Goal: Navigation & Orientation: Understand site structure

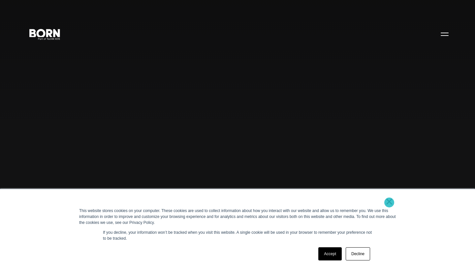
click at [389, 203] on link "×" at bounding box center [389, 202] width 8 height 6
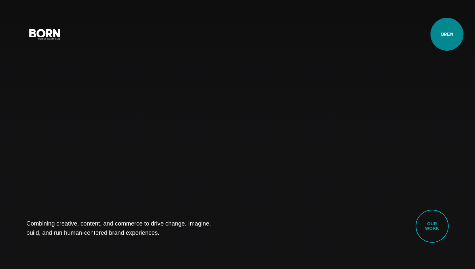
click at [447, 34] on button "Primary Menu" at bounding box center [444, 34] width 16 height 14
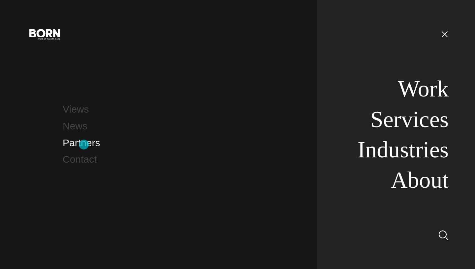
click at [84, 145] on link "Partners" at bounding box center [81, 142] width 37 height 11
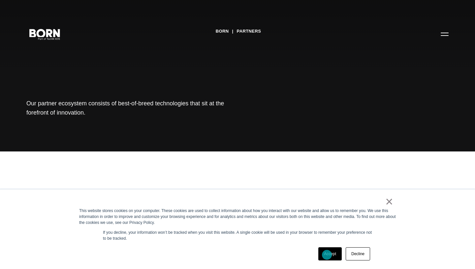
click at [327, 255] on link "Accept" at bounding box center [329, 253] width 23 height 13
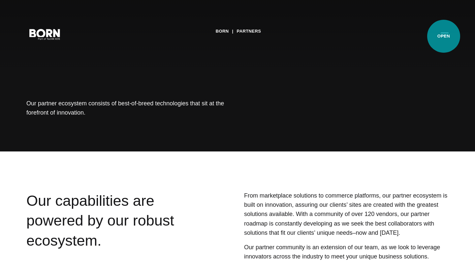
click at [443, 36] on button "Primary Menu" at bounding box center [444, 34] width 16 height 14
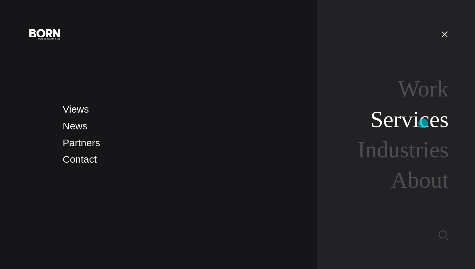
click at [423, 124] on link "Services" at bounding box center [409, 119] width 78 height 25
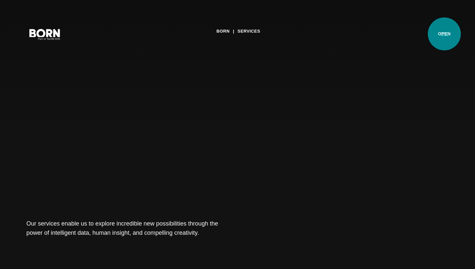
click at [444, 34] on button "Primary Menu" at bounding box center [444, 34] width 16 height 14
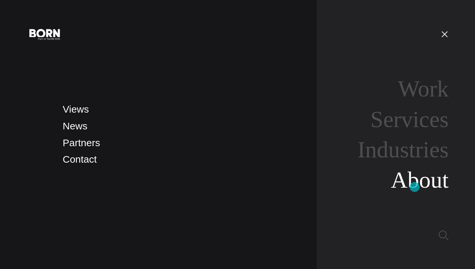
click at [414, 187] on link "About" at bounding box center [420, 179] width 58 height 25
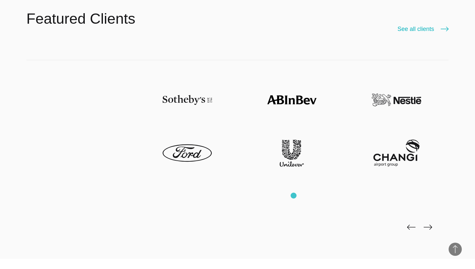
scroll to position [1554, 0]
click at [290, 100] on img at bounding box center [291, 99] width 49 height 27
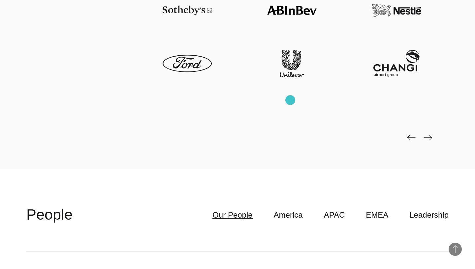
scroll to position [1645, 0]
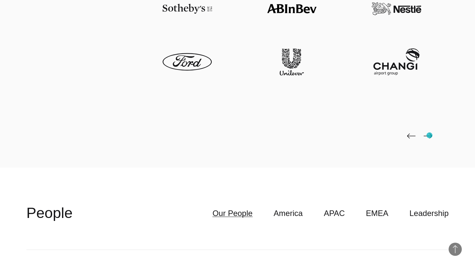
click at [429, 135] on img at bounding box center [427, 135] width 9 height 5
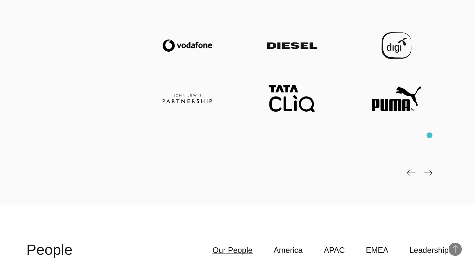
scroll to position [1608, 0]
click at [428, 174] on img at bounding box center [427, 173] width 9 height 5
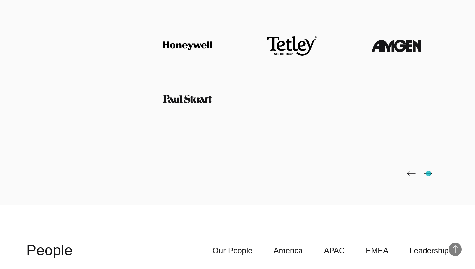
click at [428, 174] on img at bounding box center [427, 173] width 9 height 5
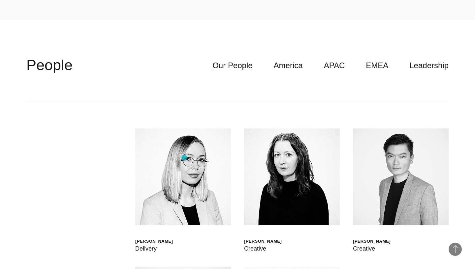
scroll to position [1794, 0]
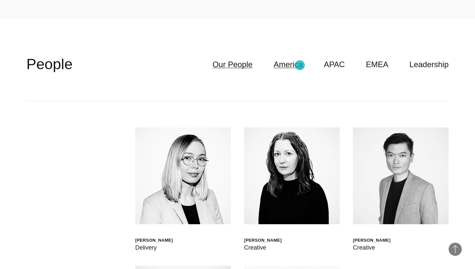
click at [300, 65] on link "America" at bounding box center [288, 64] width 29 height 13
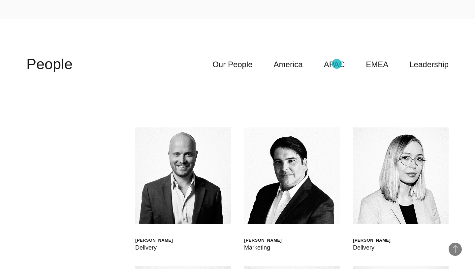
click at [336, 64] on link "APAC" at bounding box center [334, 64] width 21 height 13
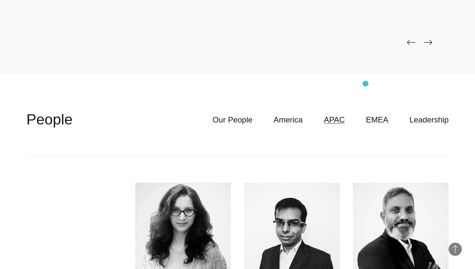
scroll to position [1738, 0]
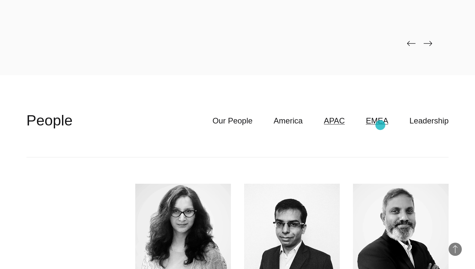
click at [380, 125] on link "EMEA" at bounding box center [376, 121] width 22 height 13
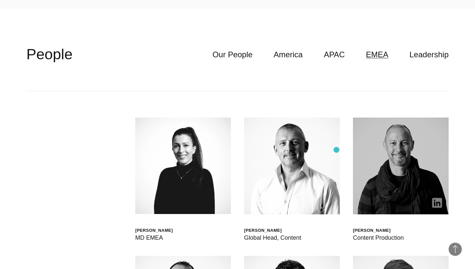
scroll to position [1800, 0]
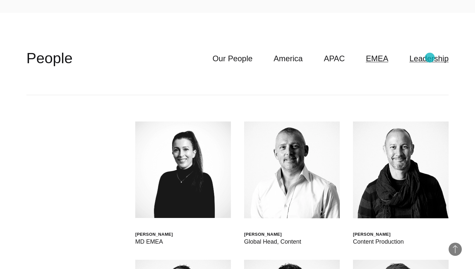
click at [429, 58] on link "Leadership" at bounding box center [428, 58] width 39 height 13
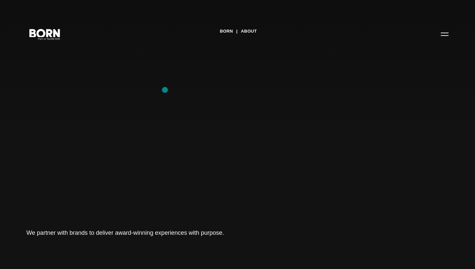
scroll to position [0, 0]
